Goal: Task Accomplishment & Management: Manage account settings

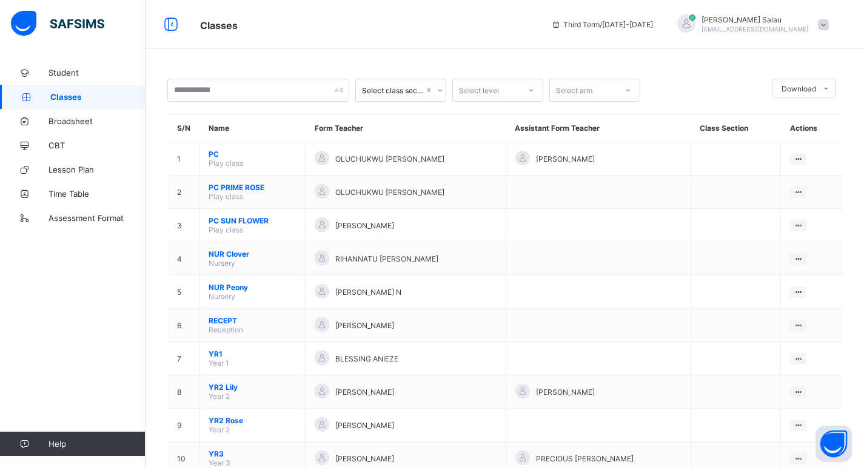
click at [828, 26] on span at bounding box center [823, 24] width 11 height 11
click at [790, 125] on span "Logout" at bounding box center [789, 120] width 80 height 14
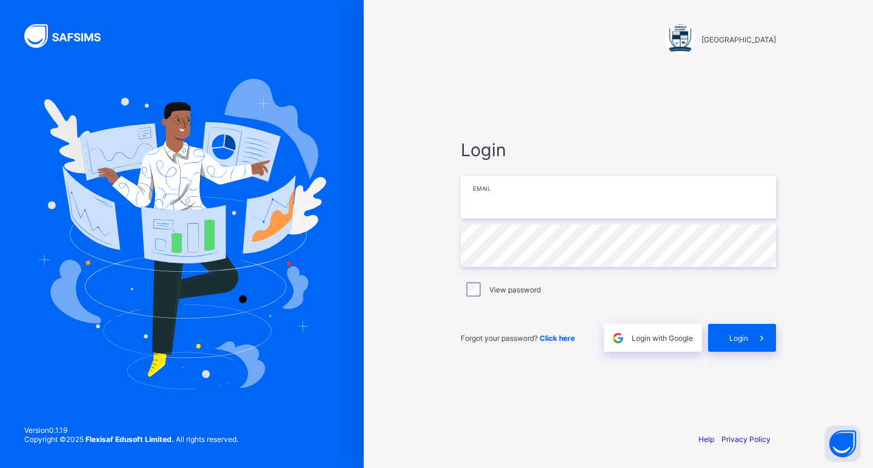
type input "**********"
